Goal: Ask a question

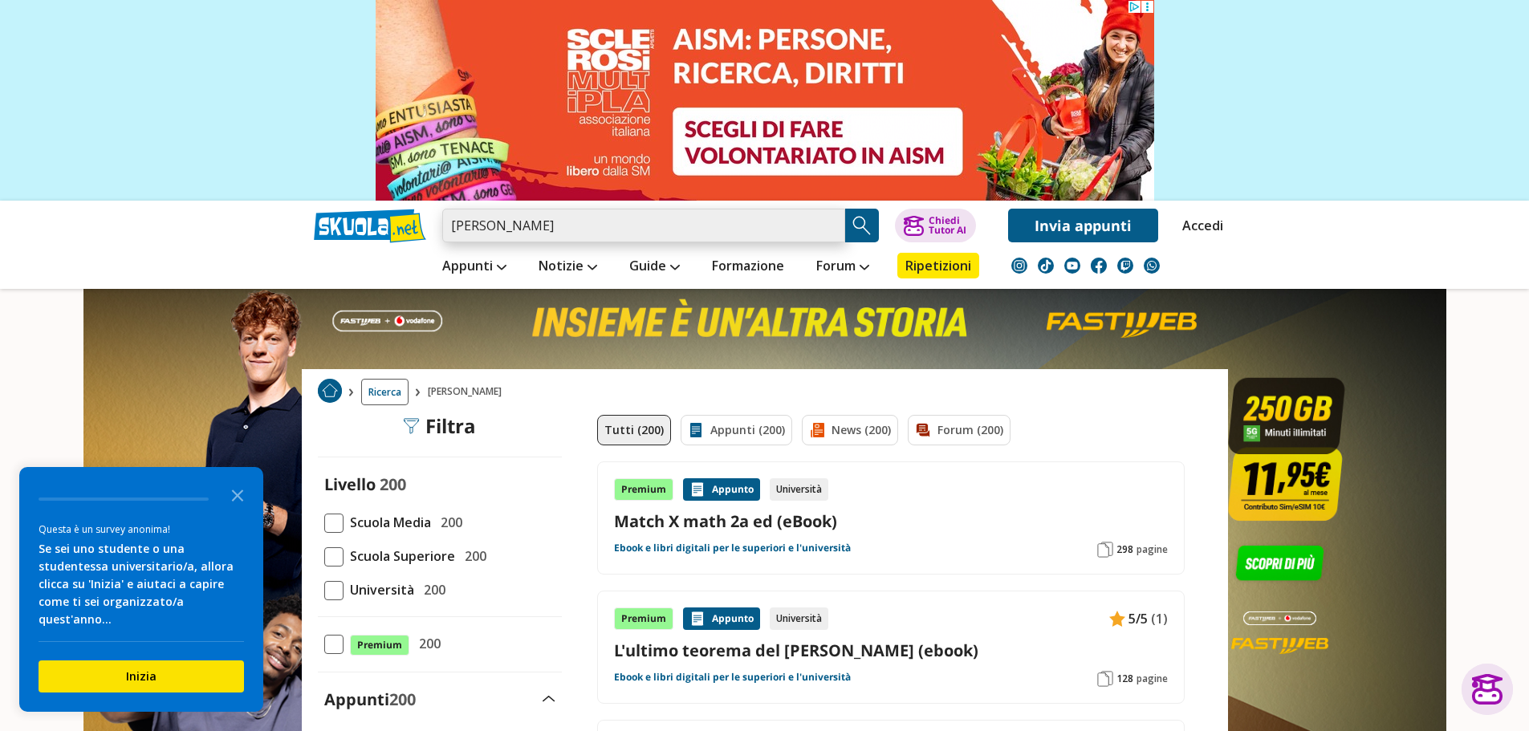
click at [468, 225] on input "luigi boscaino" at bounding box center [643, 226] width 403 height 34
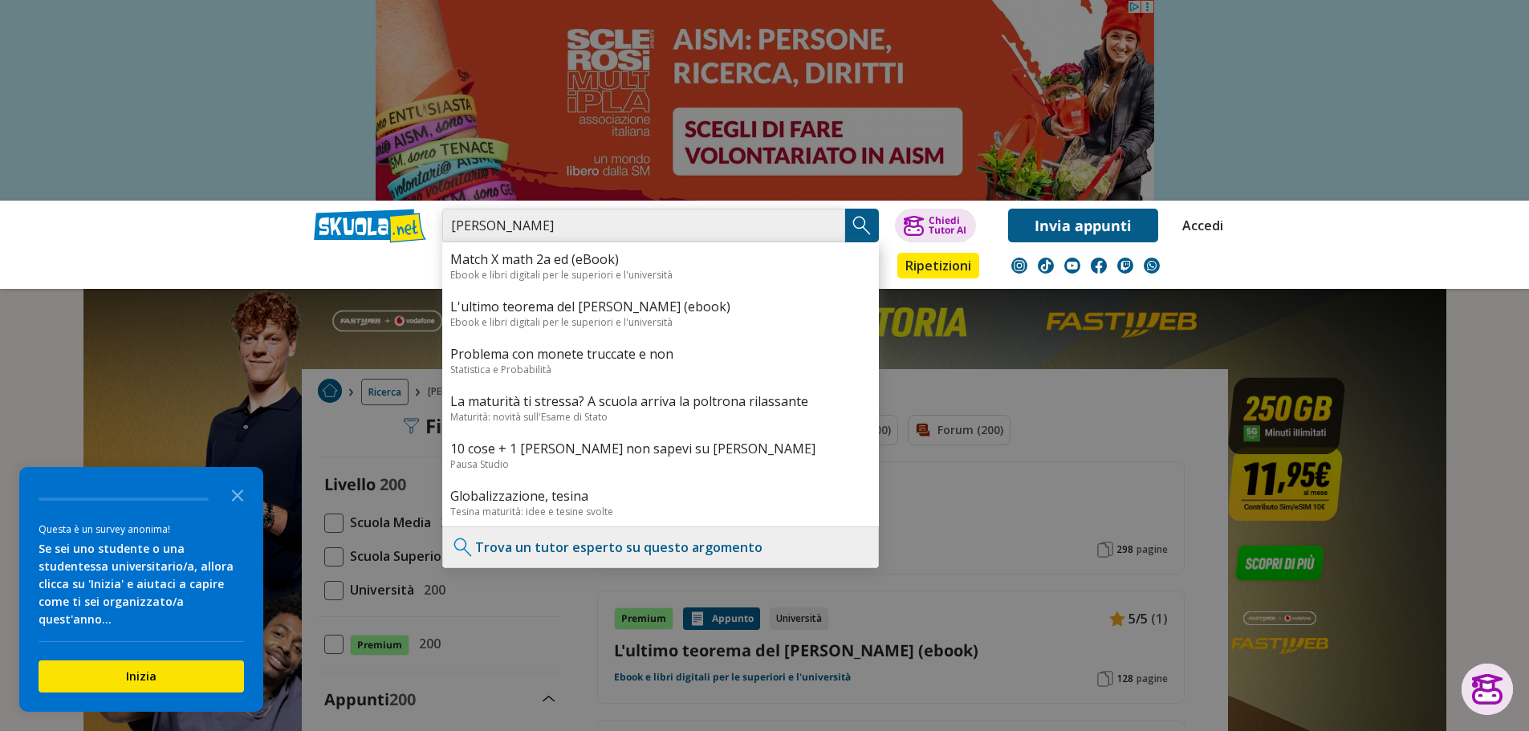
type input "boscaino"
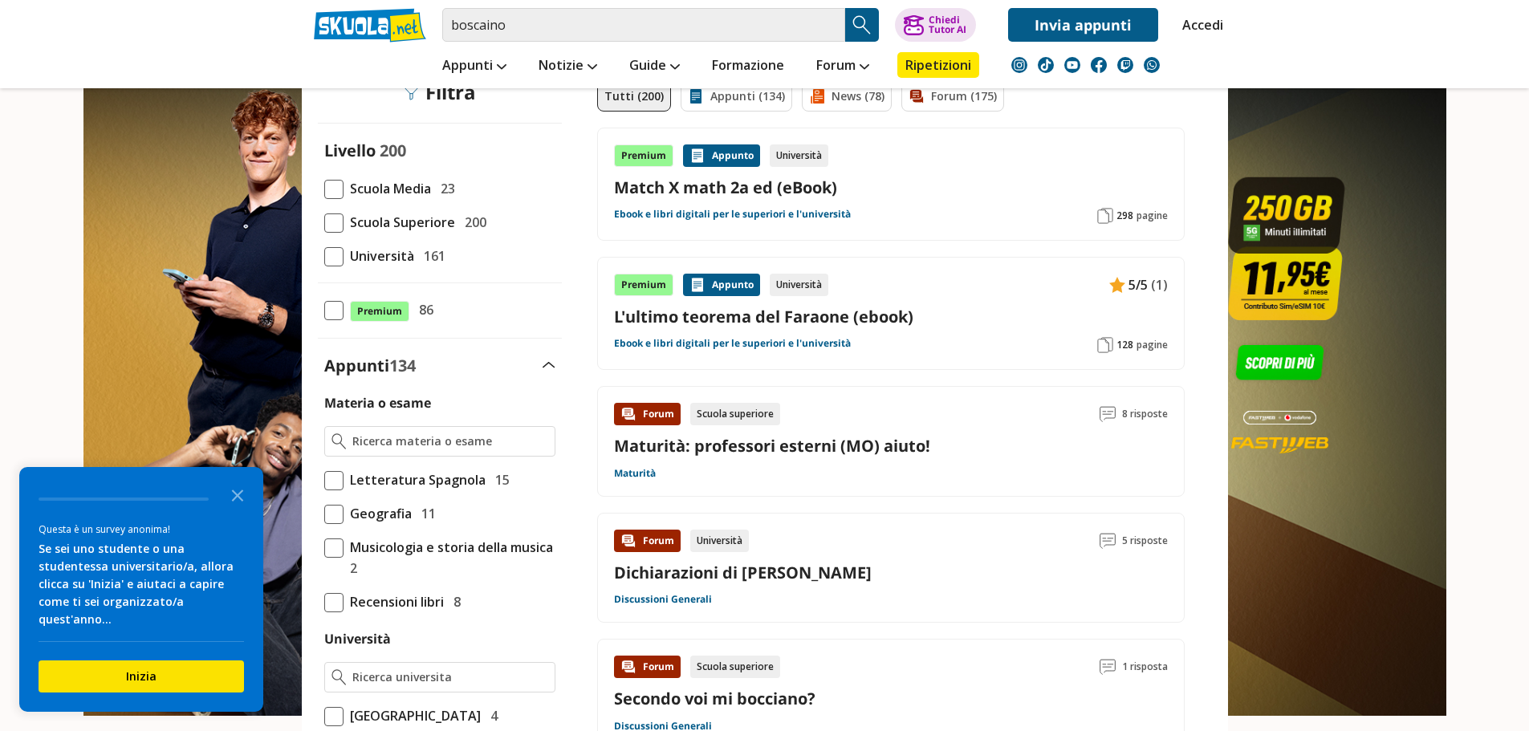
scroll to position [160, 0]
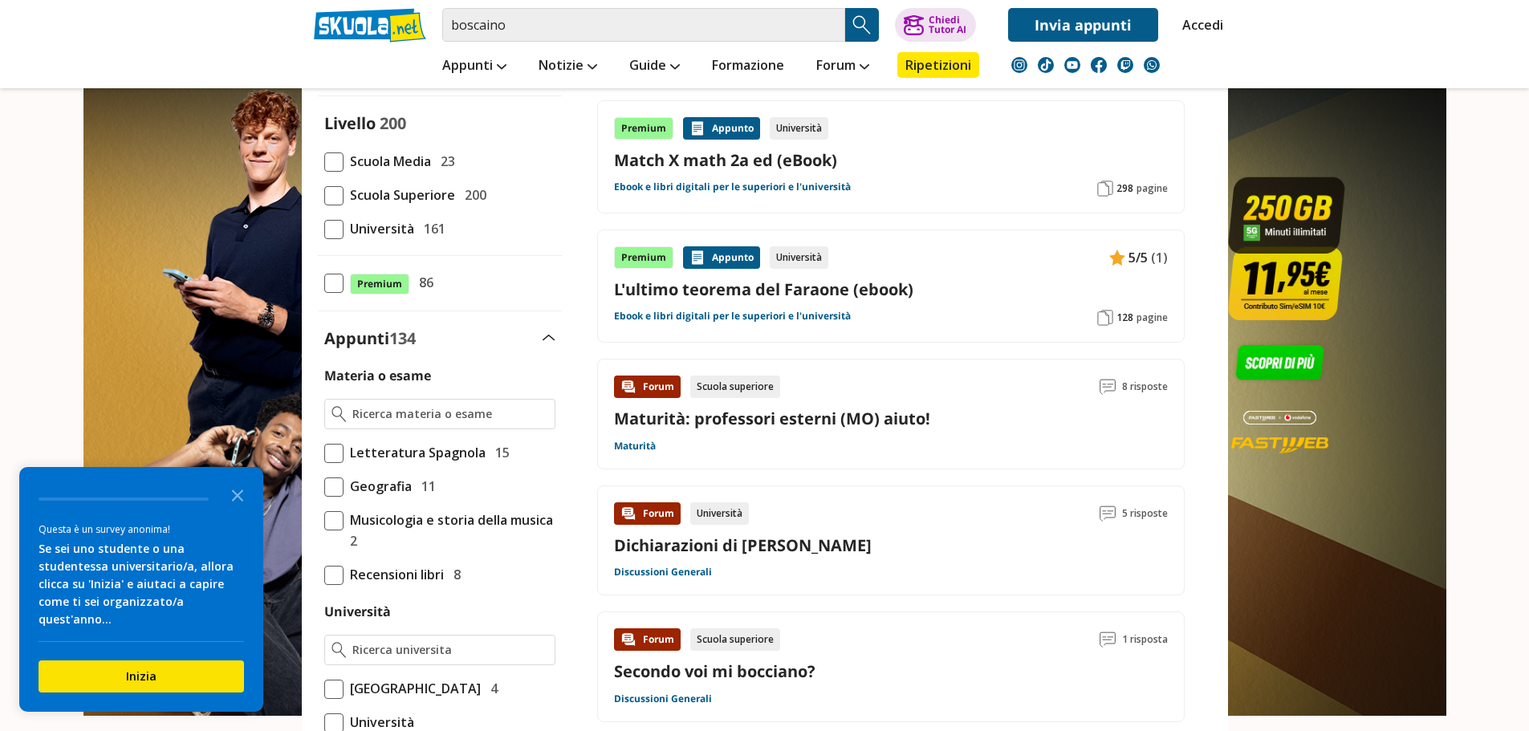
click at [753, 417] on link "Maturità: professori esterni (MO) aiuto!" at bounding box center [772, 419] width 316 height 22
